Goal: Use online tool/utility: Utilize a website feature to perform a specific function

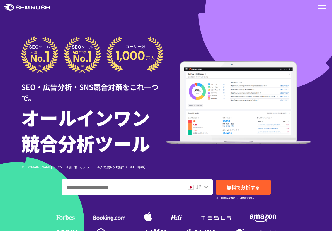
scroll to position [46, 0]
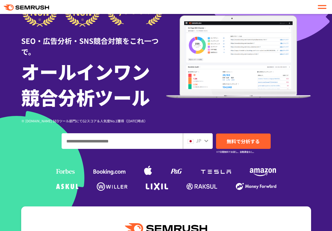
click at [160, 148] on input "ドメイン、キーワードまたはURLを入力してください" at bounding box center [122, 140] width 121 height 15
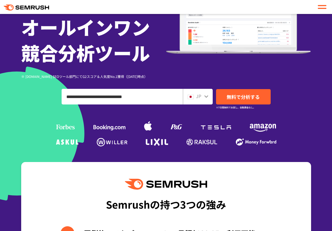
type input "**********"
click at [251, 98] on span "無料で分析する" at bounding box center [243, 96] width 33 height 7
